Goal: Navigation & Orientation: Understand site structure

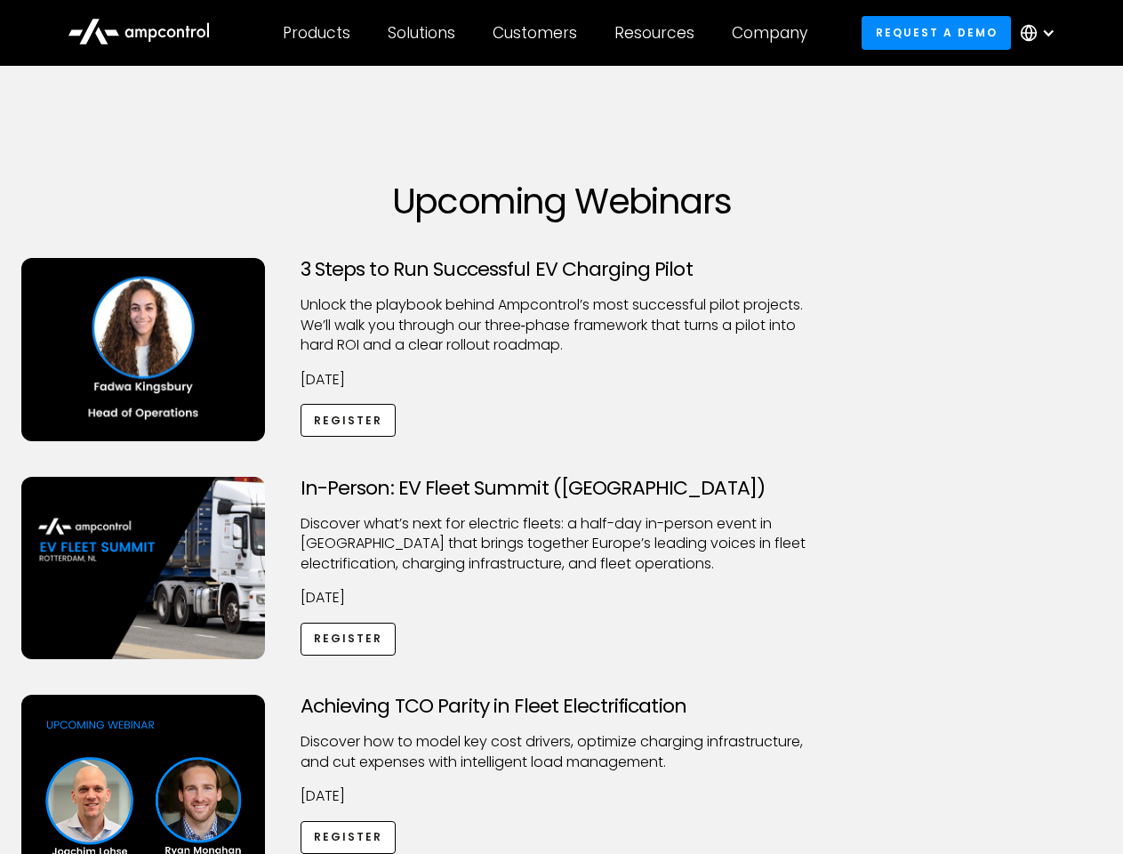
click at [547, 33] on div "Customers" at bounding box center [535, 33] width 85 height 20
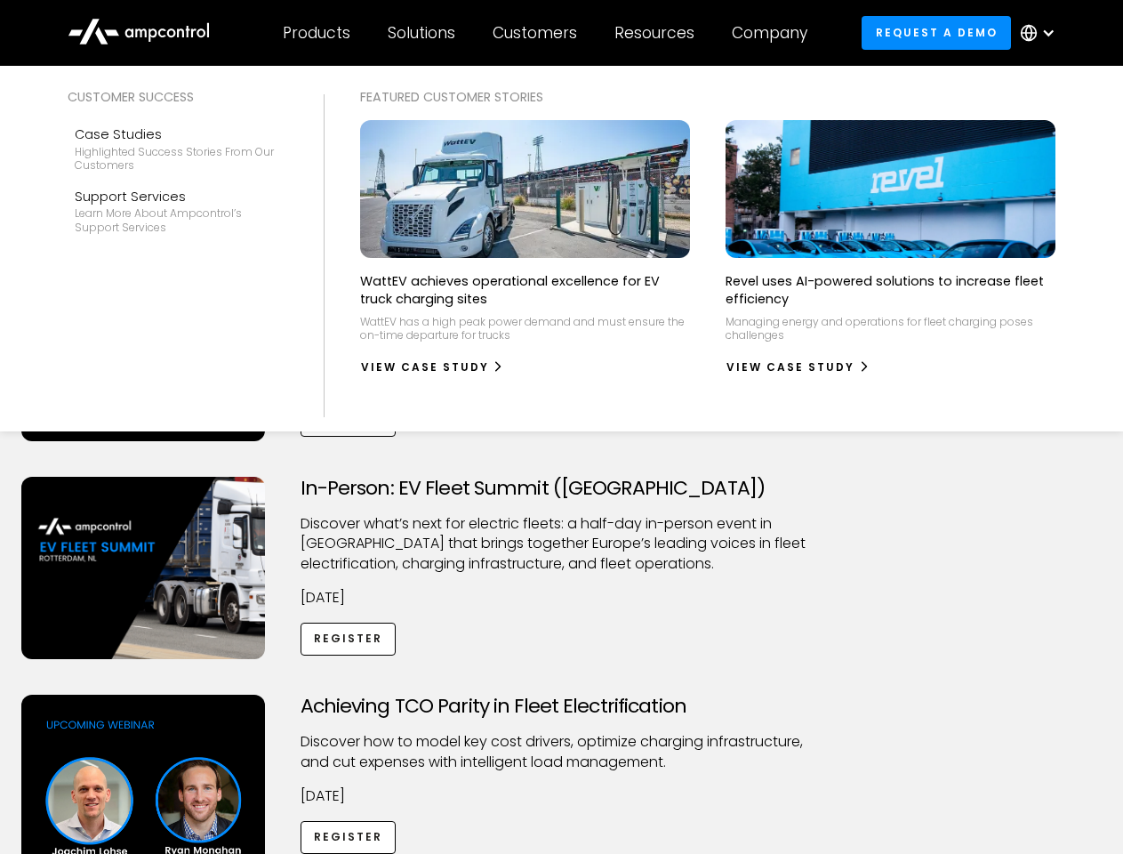
click at [316, 33] on div "Products" at bounding box center [317, 33] width 68 height 20
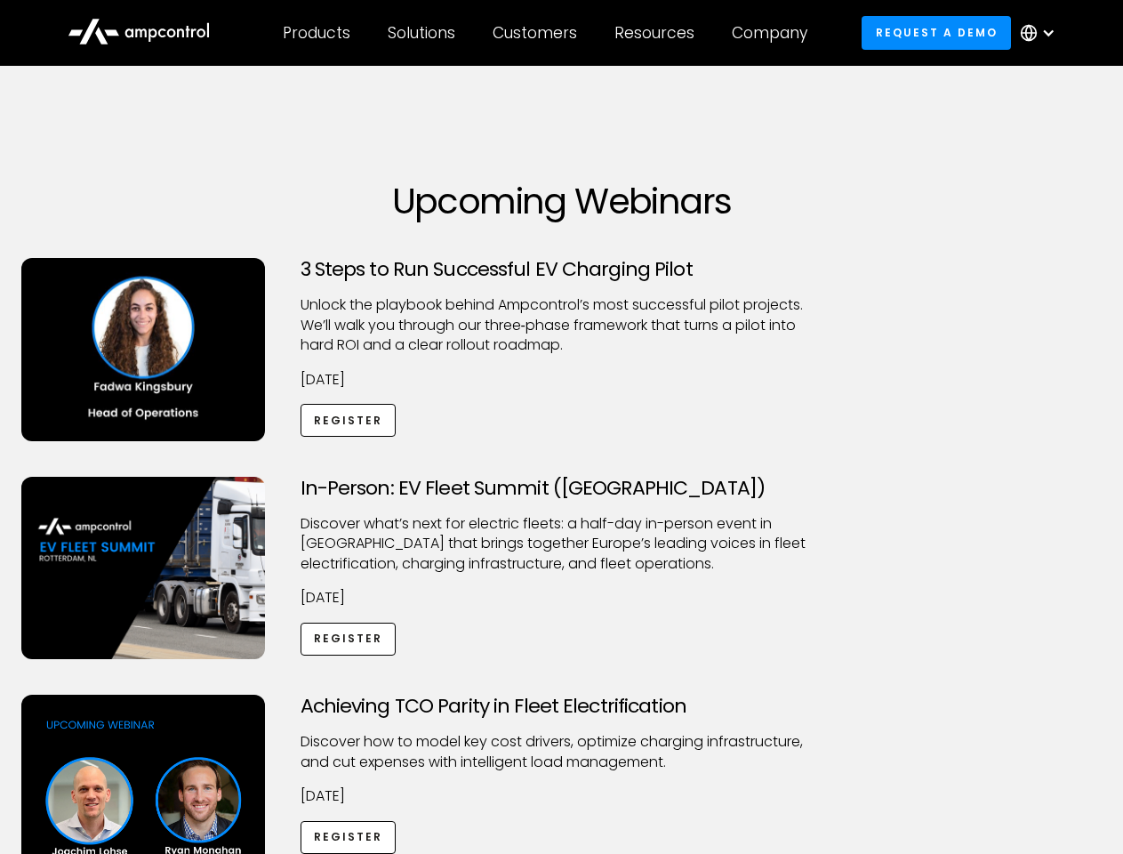
click at [423, 33] on div "Solutions" at bounding box center [422, 33] width 68 height 20
click at [538, 33] on div "Customers" at bounding box center [535, 33] width 85 height 20
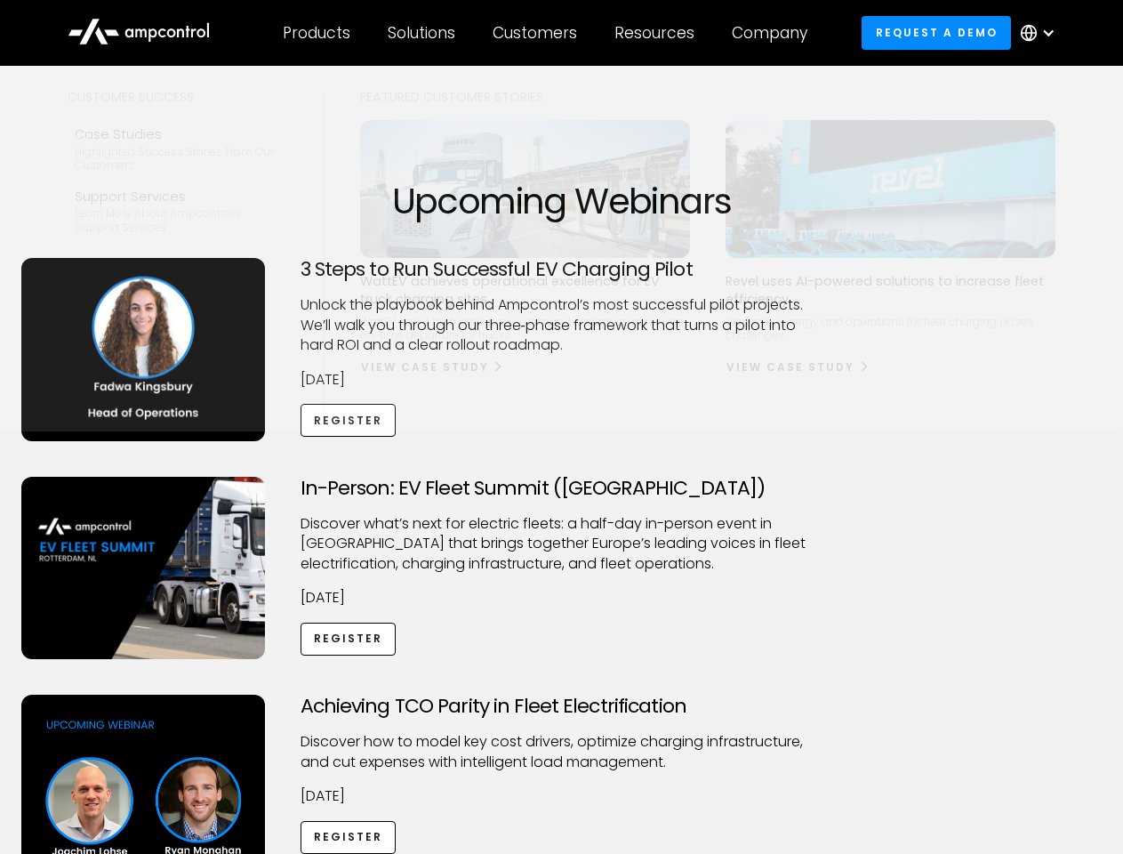
click at [658, 33] on div "Resources" at bounding box center [655, 33] width 80 height 20
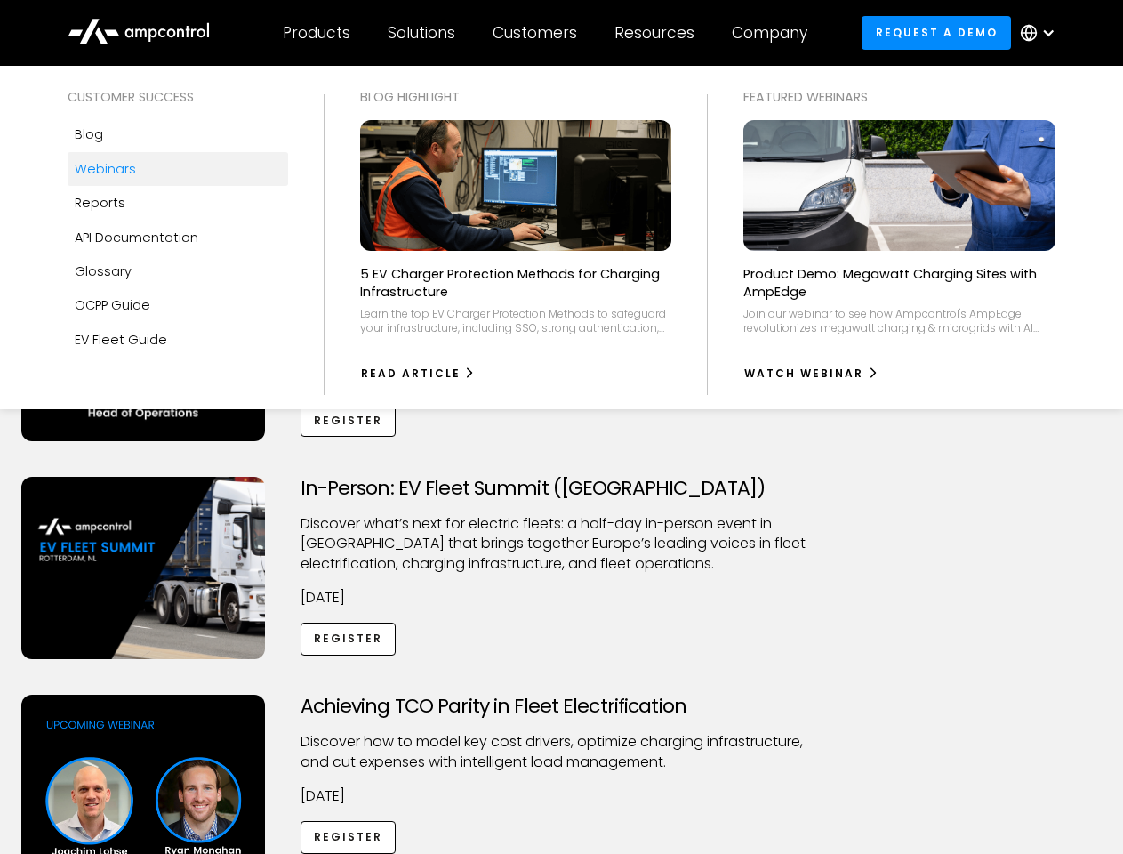
click at [776, 33] on div "Company" at bounding box center [770, 33] width 76 height 20
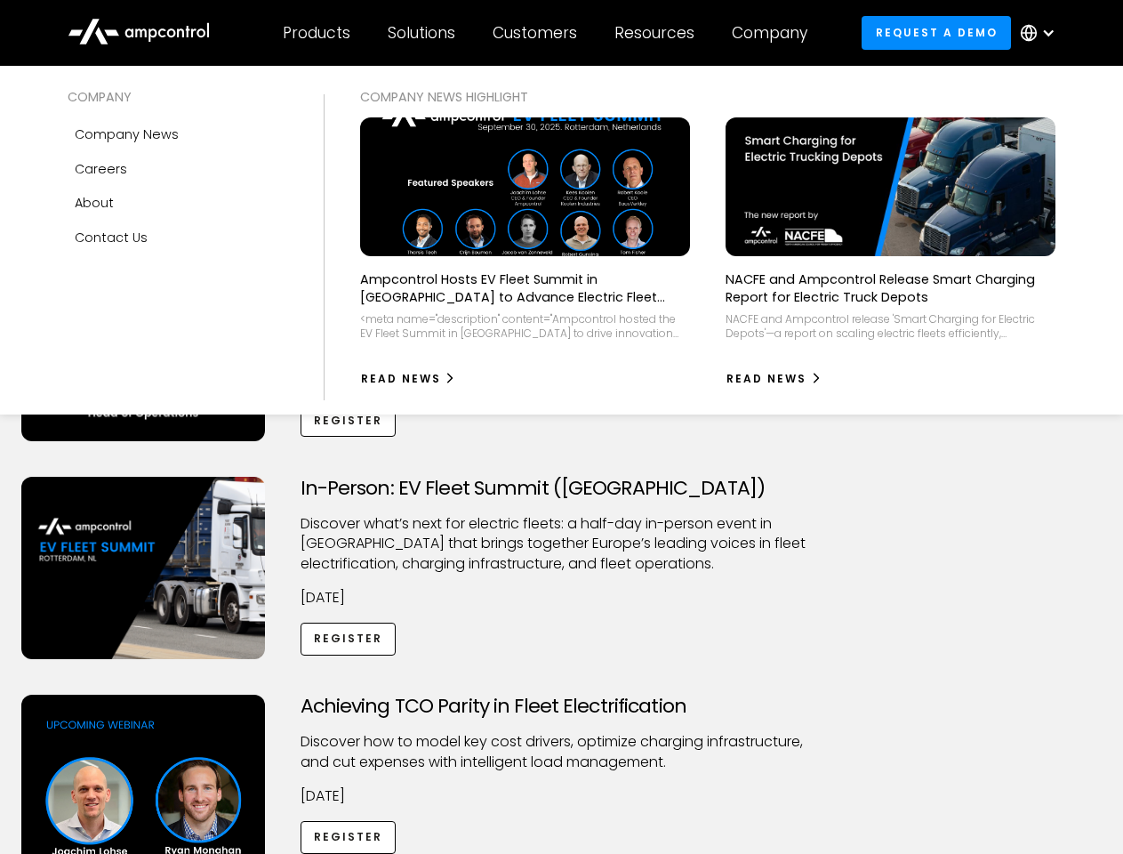
click at [1042, 33] on div at bounding box center [1049, 33] width 14 height 14
